Goal: Information Seeking & Learning: Compare options

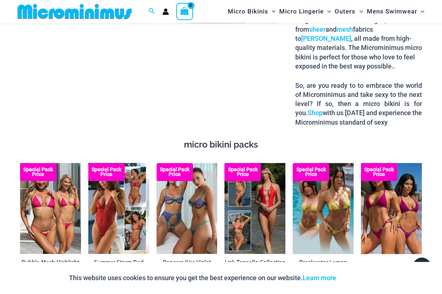
scroll to position [1072, 0]
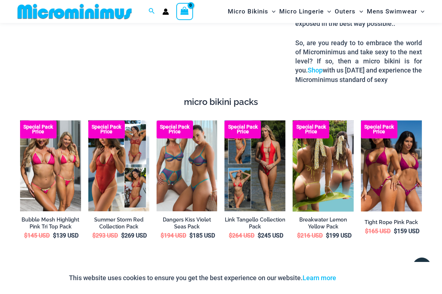
click at [330, 166] on img at bounding box center [322, 166] width 61 height 91
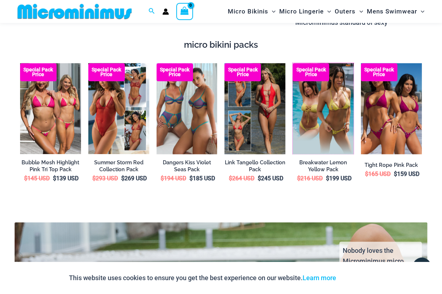
scroll to position [1110, 0]
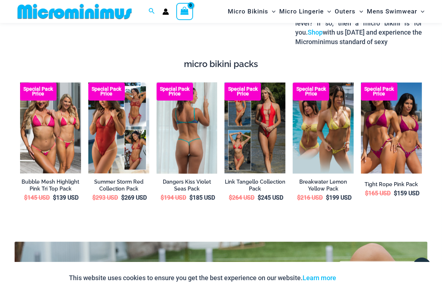
click at [190, 137] on img at bounding box center [186, 127] width 61 height 91
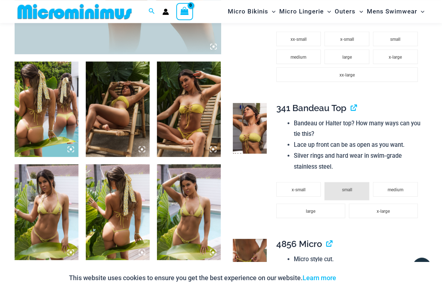
scroll to position [341, 0]
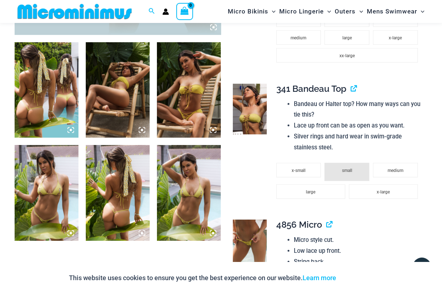
click at [187, 111] on img at bounding box center [189, 90] width 64 height 96
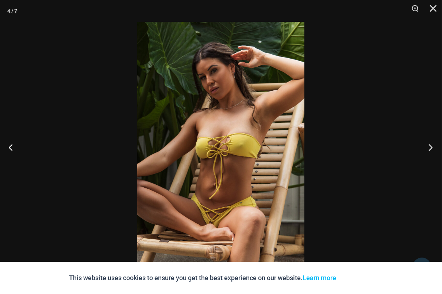
click at [432, 147] on button "Next" at bounding box center [427, 147] width 27 height 36
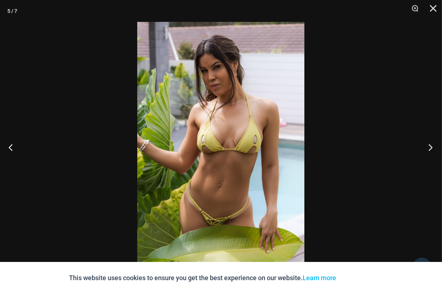
click at [432, 147] on button "Next" at bounding box center [427, 147] width 27 height 36
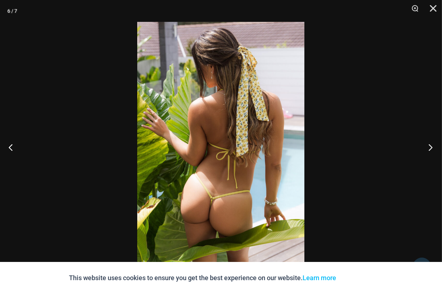
click at [432, 147] on button "Next" at bounding box center [427, 147] width 27 height 36
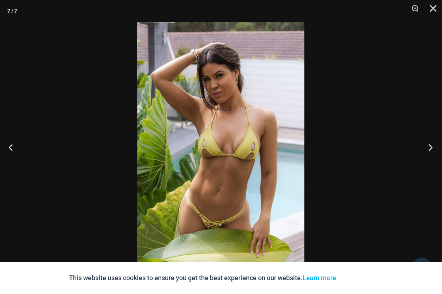
click at [432, 147] on button "Next" at bounding box center [427, 147] width 27 height 36
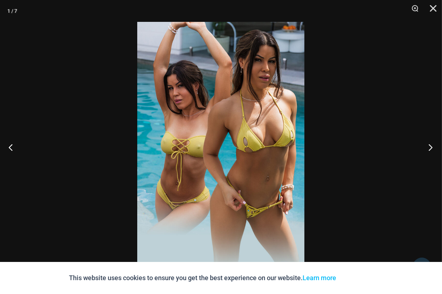
click at [432, 147] on button "Next" at bounding box center [427, 147] width 27 height 36
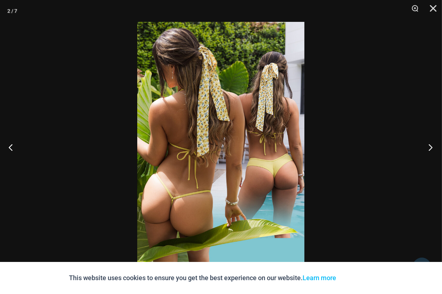
click at [432, 147] on button "Next" at bounding box center [427, 147] width 27 height 36
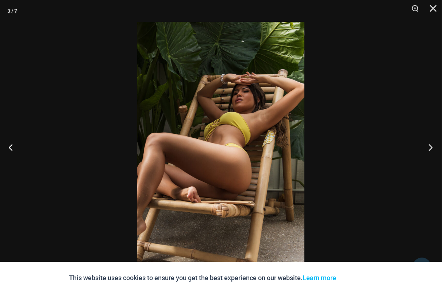
click at [432, 147] on button "Next" at bounding box center [427, 147] width 27 height 36
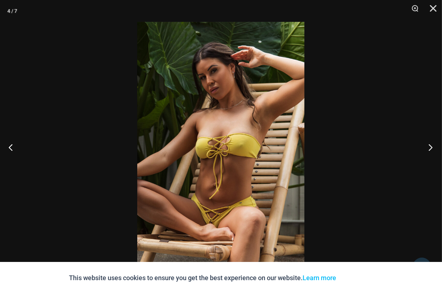
click at [432, 147] on button "Next" at bounding box center [427, 147] width 27 height 36
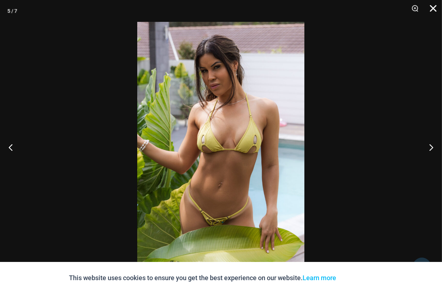
click at [432, 9] on button "Close" at bounding box center [430, 11] width 18 height 22
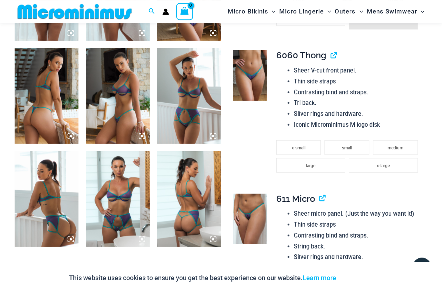
scroll to position [455, 0]
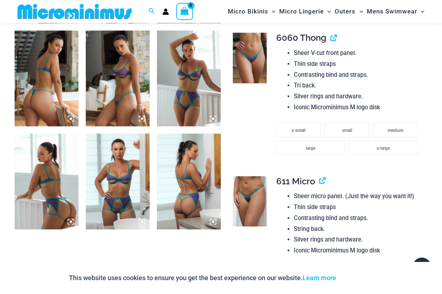
click at [189, 96] on img at bounding box center [189, 79] width 64 height 96
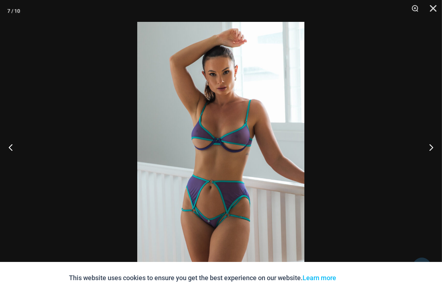
click at [189, 96] on img at bounding box center [220, 147] width 167 height 250
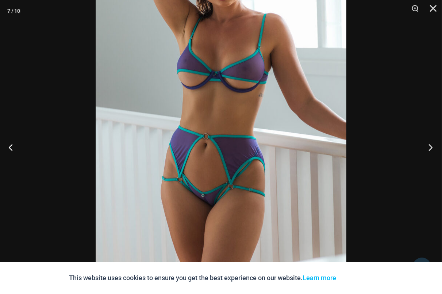
click at [428, 145] on button "Next" at bounding box center [427, 147] width 27 height 36
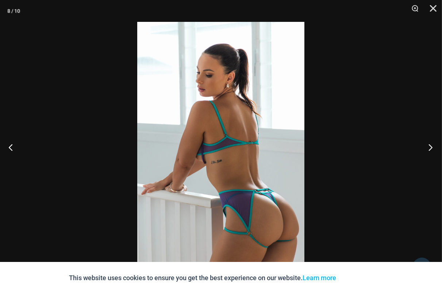
click at [428, 145] on button "Next" at bounding box center [427, 147] width 27 height 36
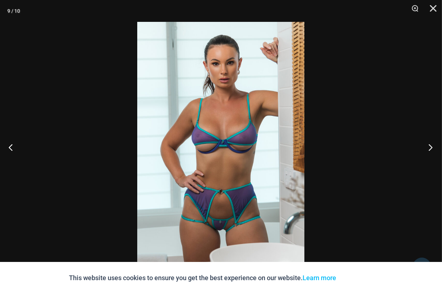
click at [428, 145] on button "Next" at bounding box center [427, 147] width 27 height 36
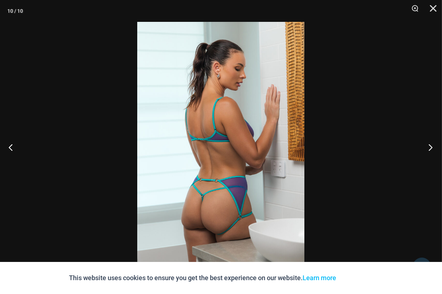
click at [428, 145] on button "Next" at bounding box center [427, 147] width 27 height 36
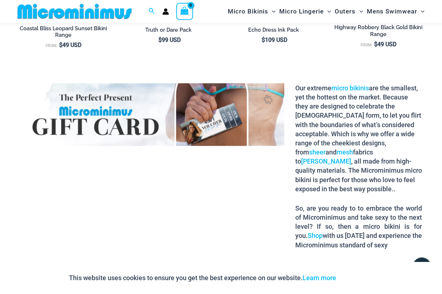
scroll to position [971, 0]
